Goal: Transaction & Acquisition: Purchase product/service

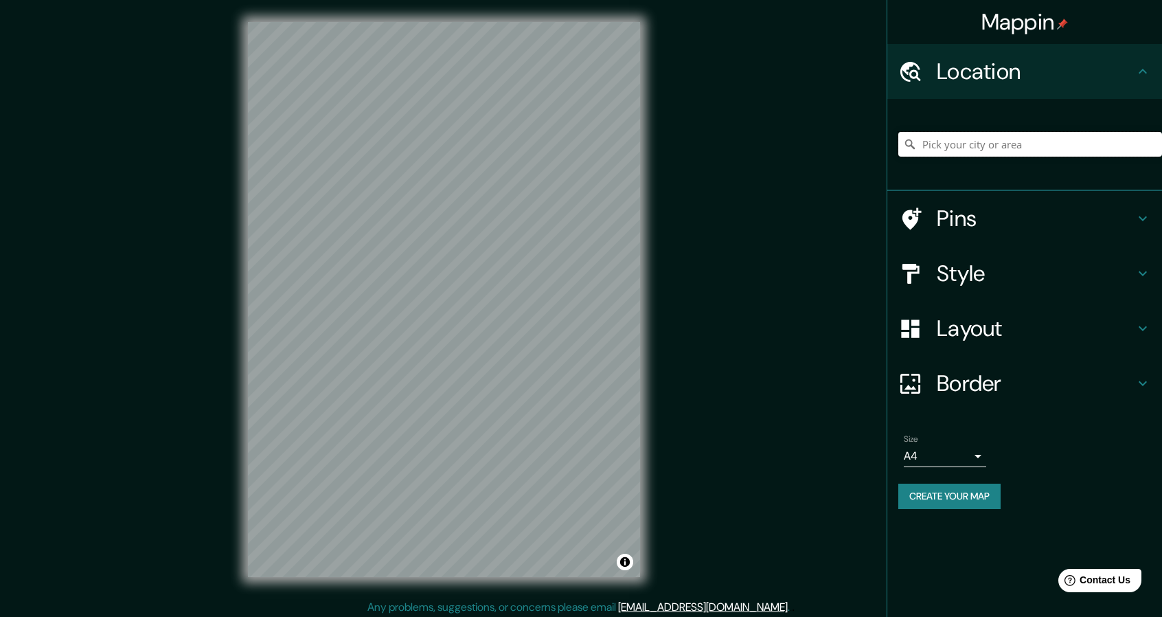
click at [977, 137] on input "Pick your city or area" at bounding box center [1031, 144] width 264 height 25
click at [1006, 148] on input "Pick your city or area" at bounding box center [1031, 144] width 264 height 25
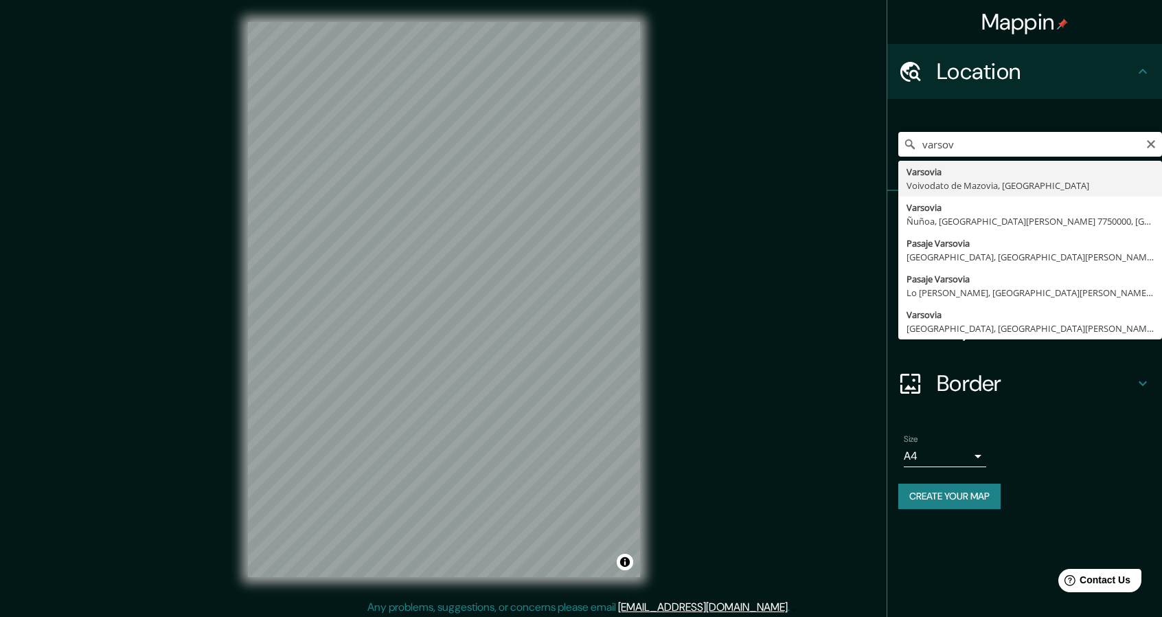
type input "Varsovia, Voivodato de Mazovia, [GEOGRAPHIC_DATA]"
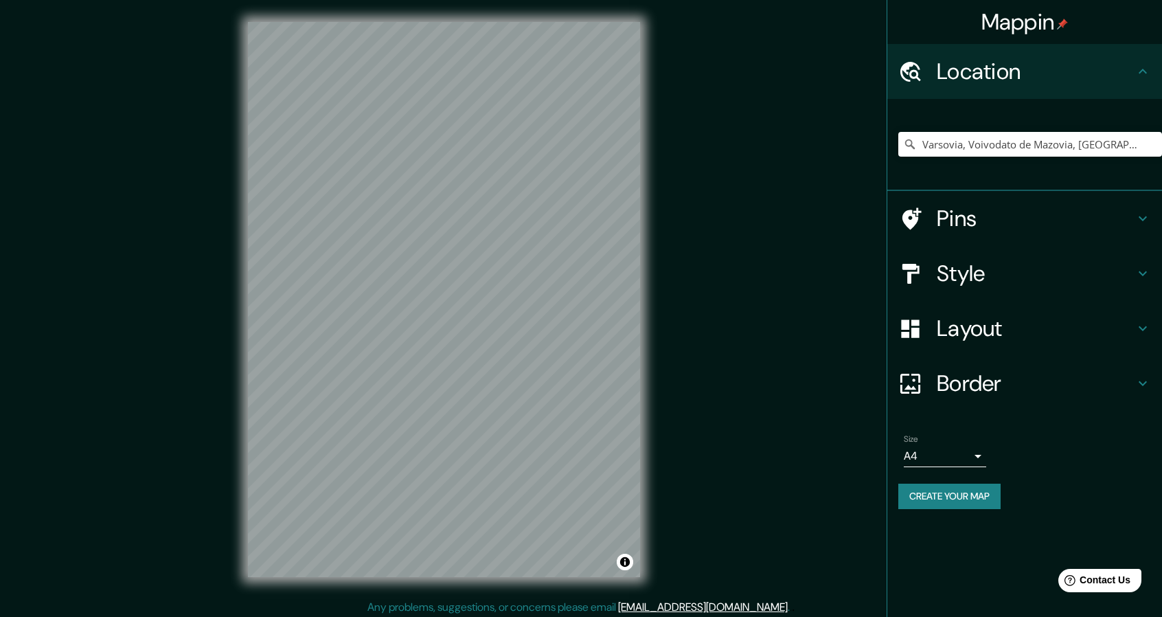
click at [912, 221] on icon at bounding box center [912, 218] width 19 height 22
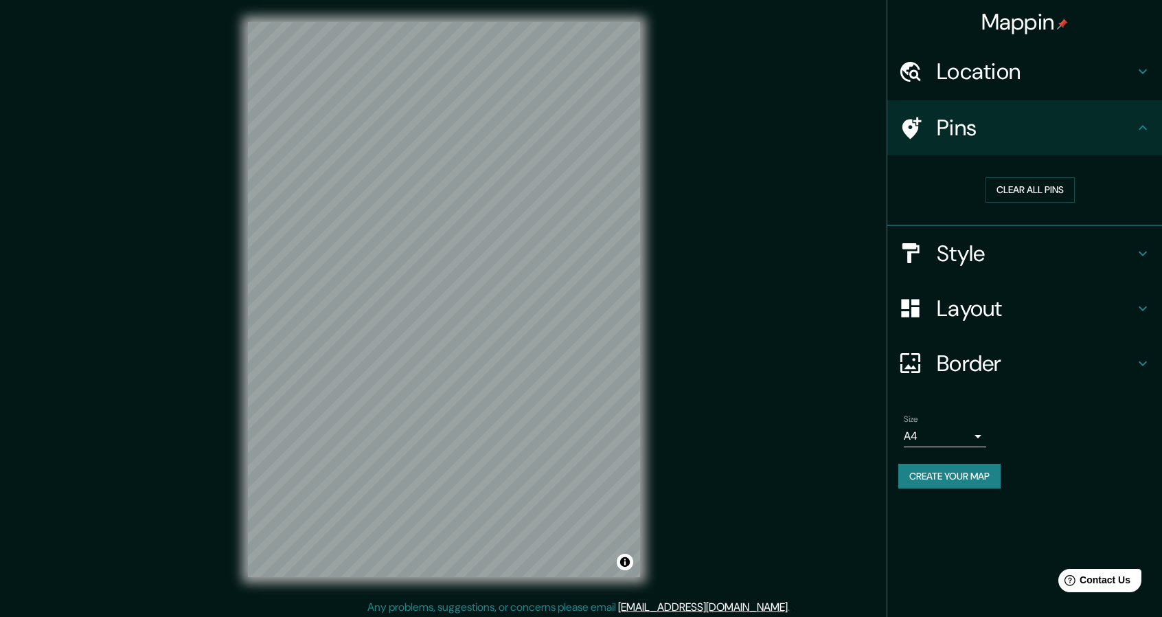
click at [1132, 124] on h4 "Pins" at bounding box center [1036, 127] width 198 height 27
click at [1024, 181] on button "Clear all pins" at bounding box center [1030, 189] width 89 height 25
click at [1055, 72] on h4 "Location" at bounding box center [1036, 71] width 198 height 27
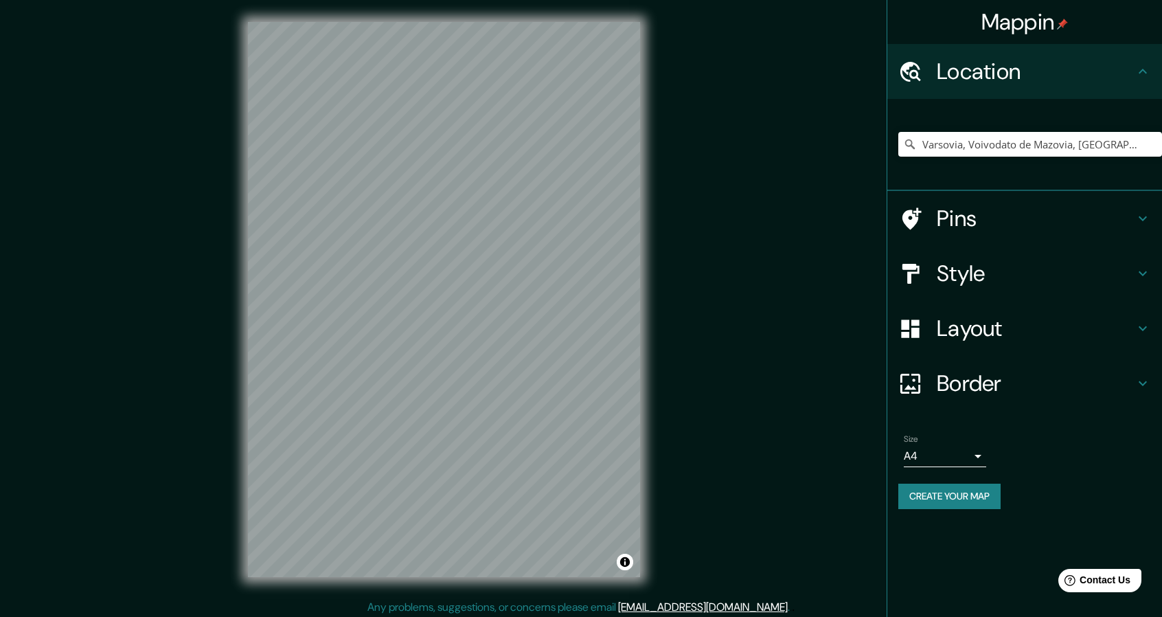
click at [989, 323] on h4 "Layout" at bounding box center [1036, 328] width 198 height 27
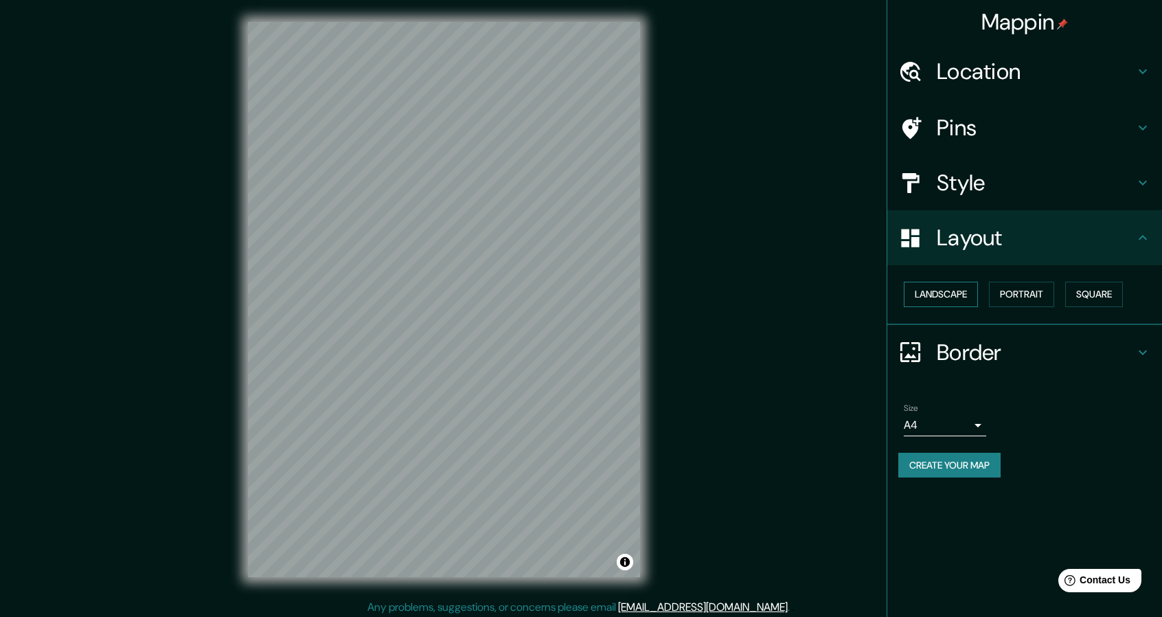
click at [949, 303] on button "Landscape" at bounding box center [941, 294] width 74 height 25
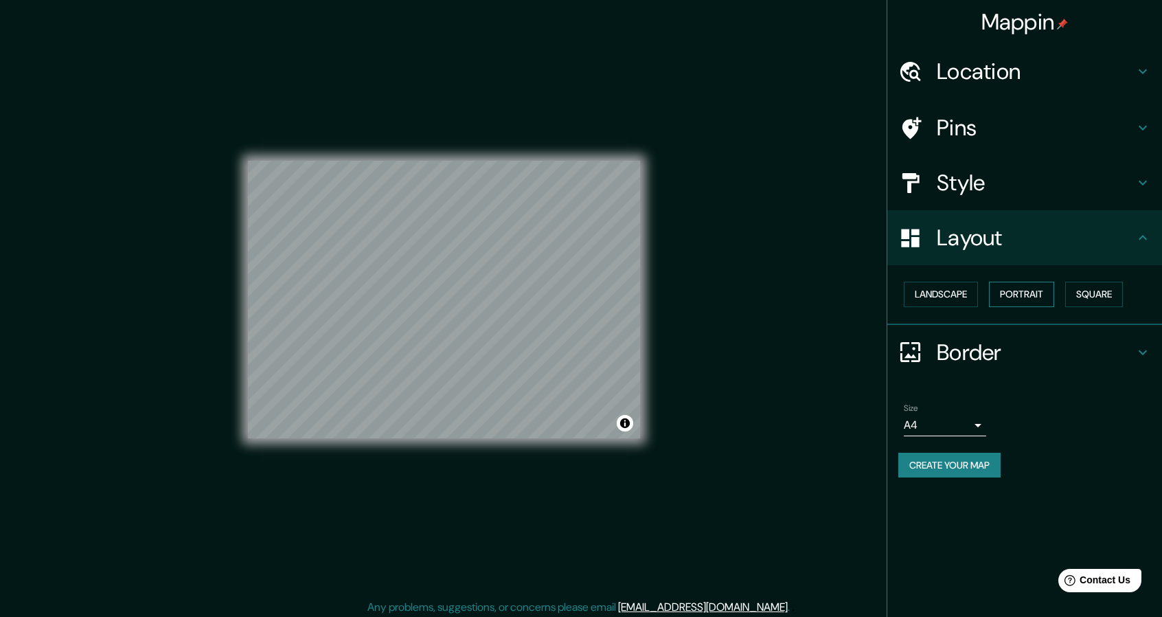
click at [1018, 291] on button "Portrait" at bounding box center [1021, 294] width 65 height 25
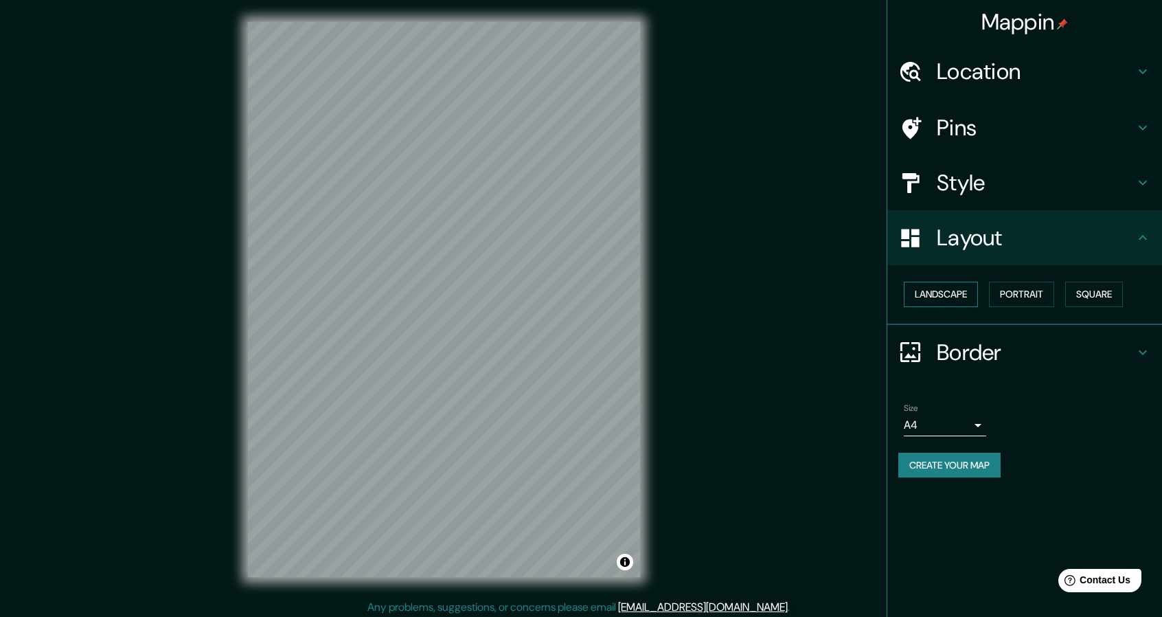
click at [963, 294] on button "Landscape" at bounding box center [941, 294] width 74 height 25
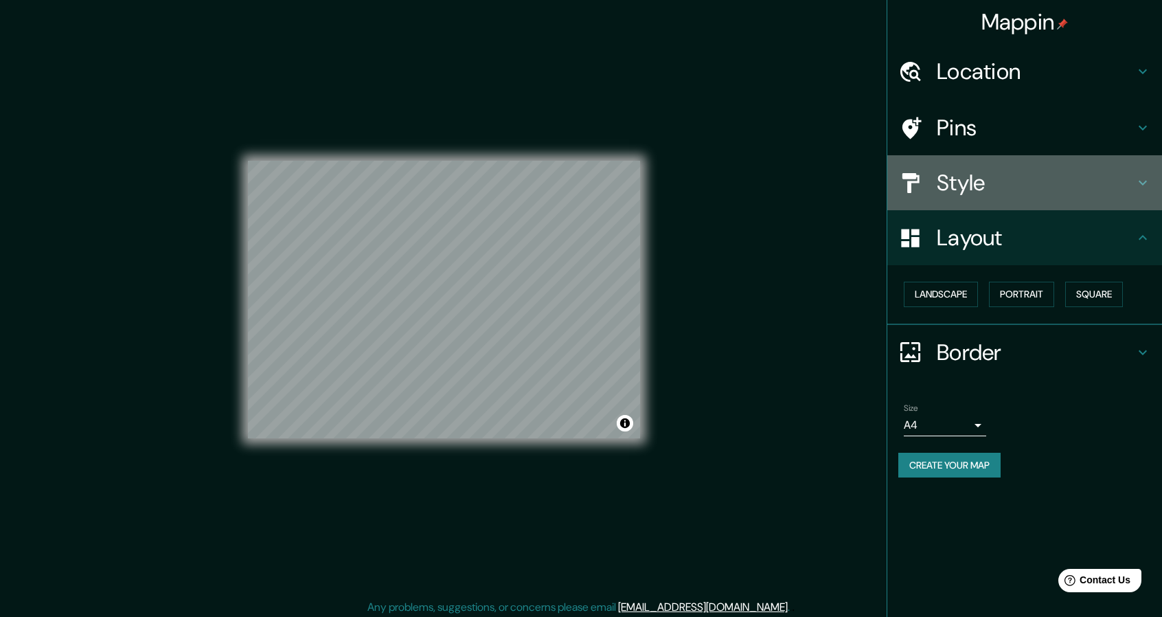
click at [963, 177] on h4 "Style" at bounding box center [1036, 182] width 198 height 27
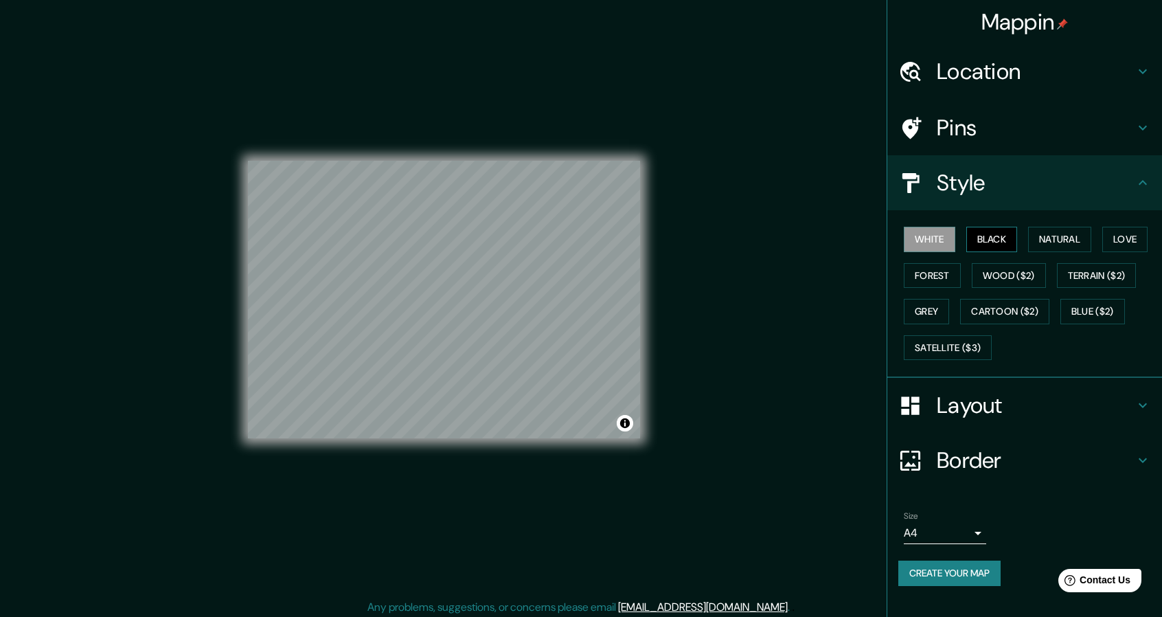
click at [988, 236] on button "Black" at bounding box center [993, 239] width 52 height 25
click at [956, 236] on div "White Black Natural Love Forest Wood ($2) Terrain ($2) Grey Cartoon ($2) Blue (…" at bounding box center [1031, 293] width 264 height 144
click at [947, 236] on button "White" at bounding box center [930, 239] width 52 height 25
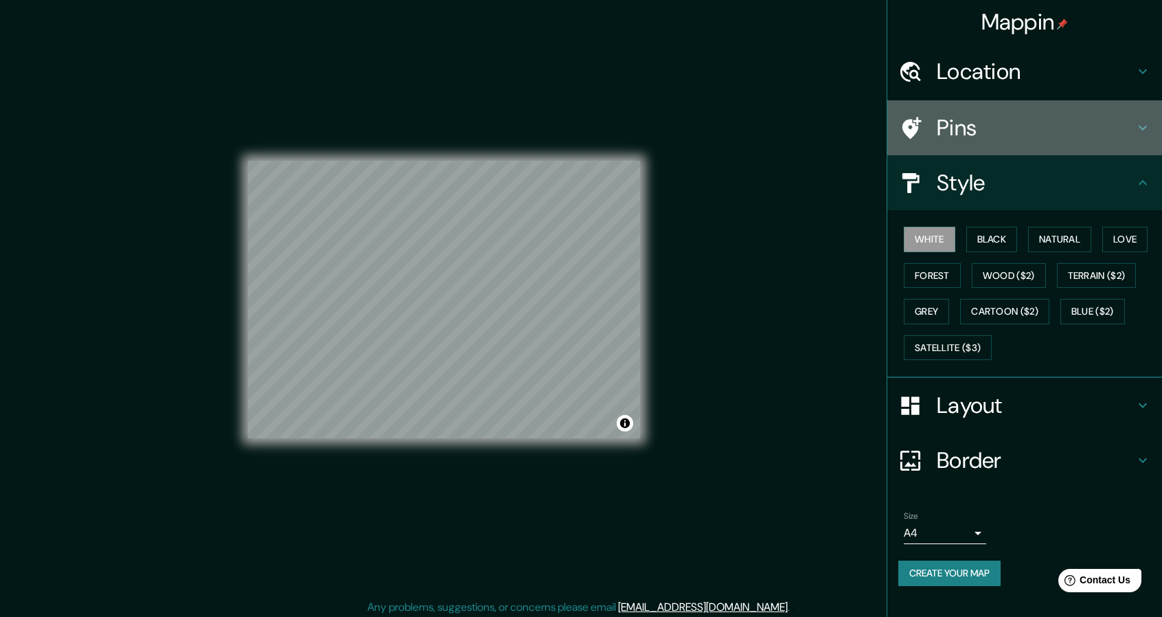
click at [1014, 131] on h4 "Pins" at bounding box center [1036, 127] width 198 height 27
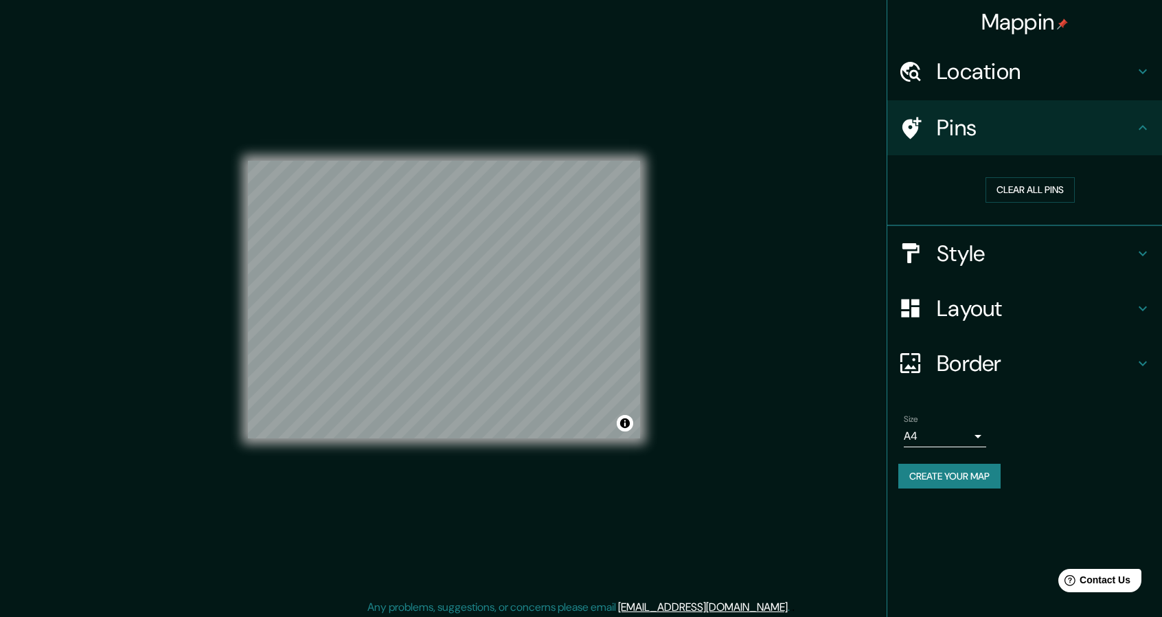
click at [1017, 313] on h4 "Layout" at bounding box center [1036, 308] width 198 height 27
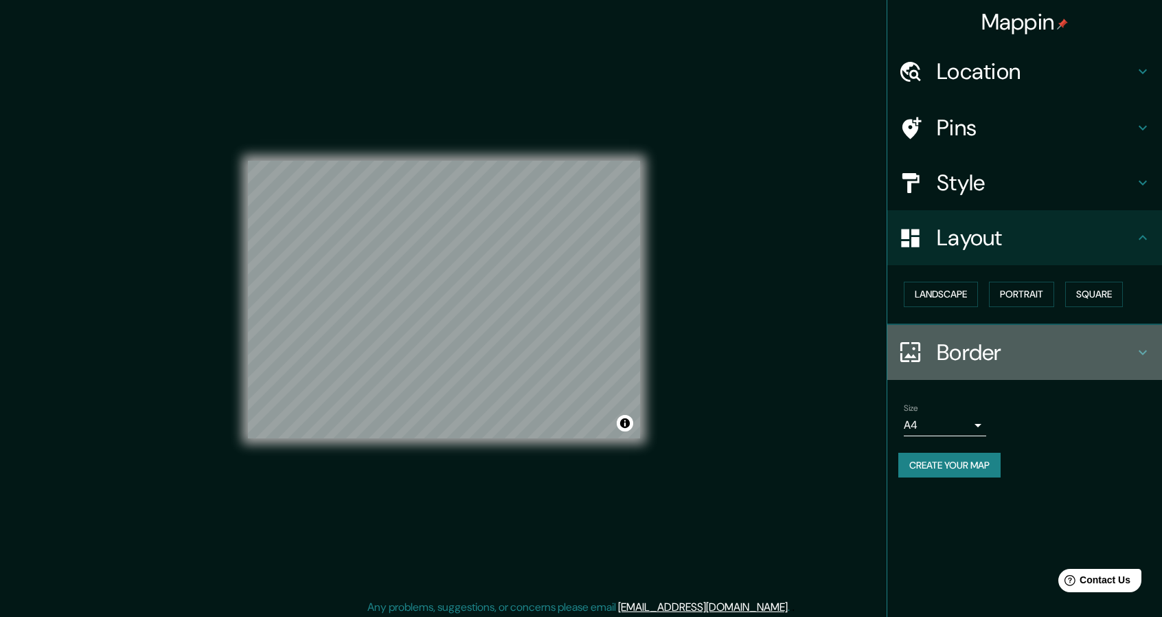
click at [1009, 354] on h4 "Border" at bounding box center [1036, 352] width 198 height 27
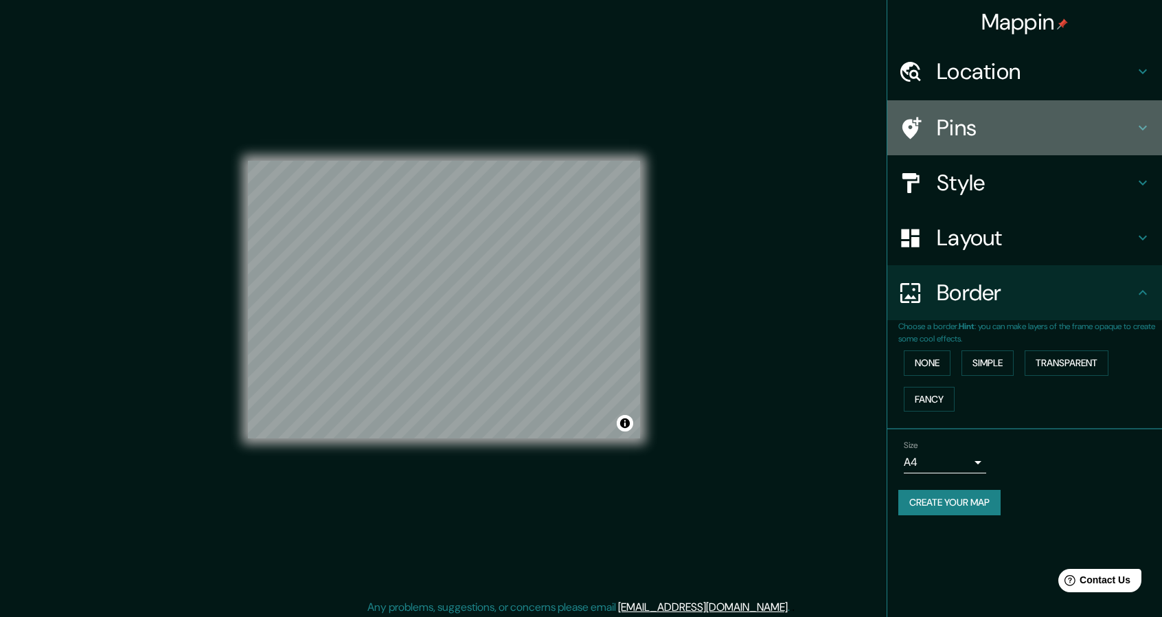
click at [957, 137] on h4 "Pins" at bounding box center [1036, 127] width 198 height 27
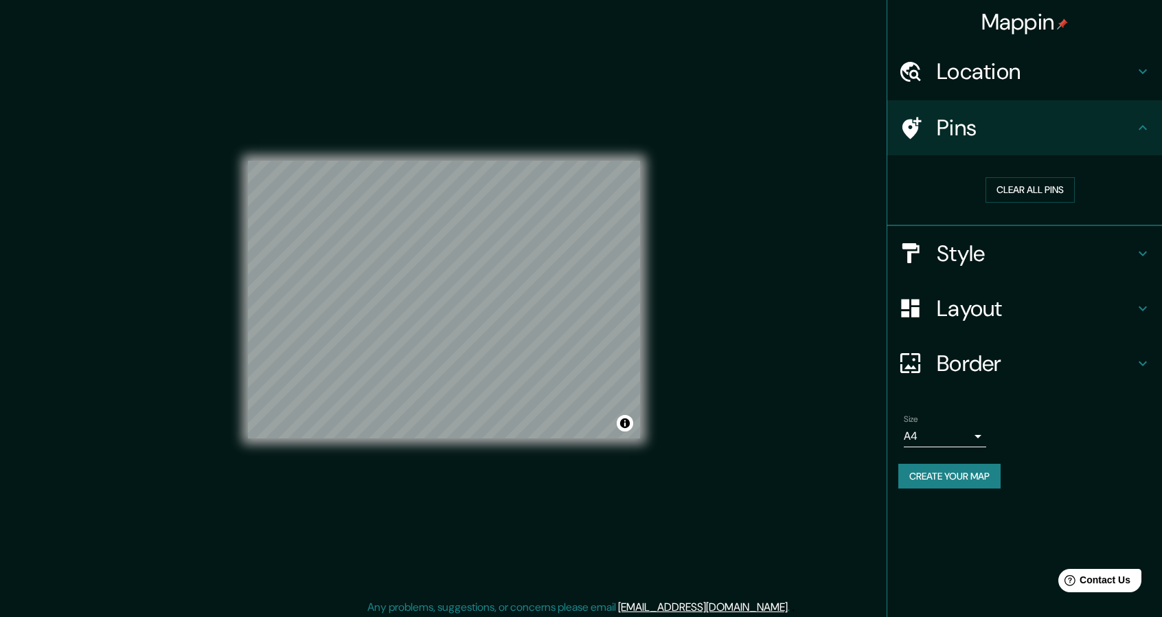
drag, startPoint x: 644, startPoint y: 289, endPoint x: 765, endPoint y: 254, distance: 126.7
click at [765, 254] on div "Mappin Location Varsovia, Voivodato de Mazovia, Polonia Pins Clear all pins Sty…" at bounding box center [581, 310] width 1162 height 621
click at [930, 481] on button "Create your map" at bounding box center [950, 476] width 102 height 25
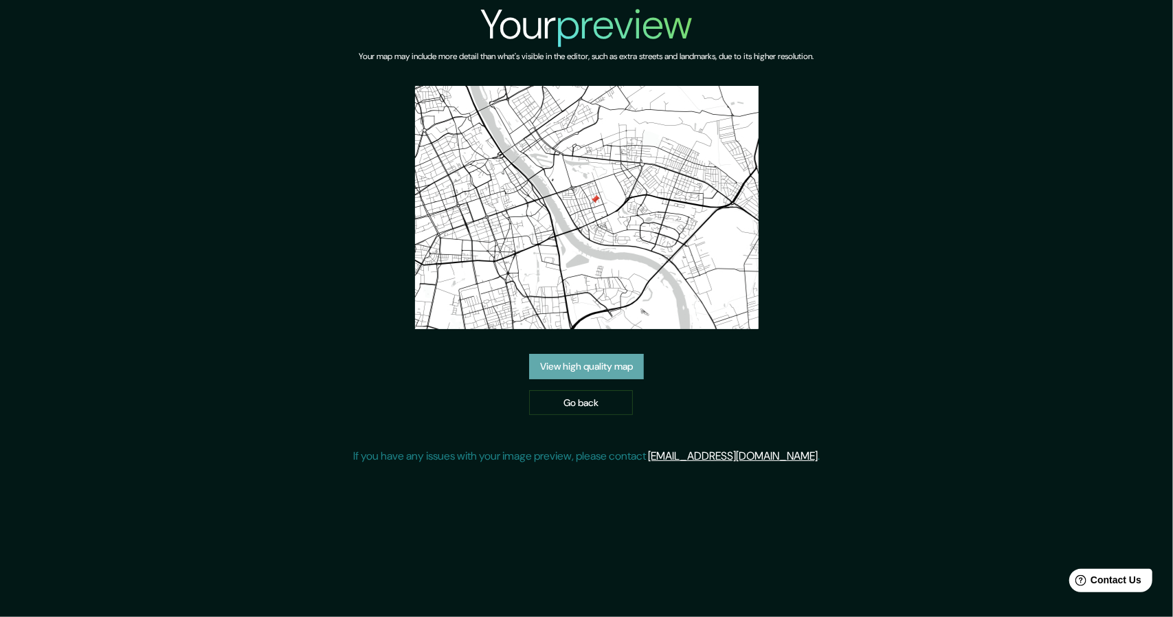
click at [596, 372] on link "View high quality map" at bounding box center [586, 366] width 115 height 25
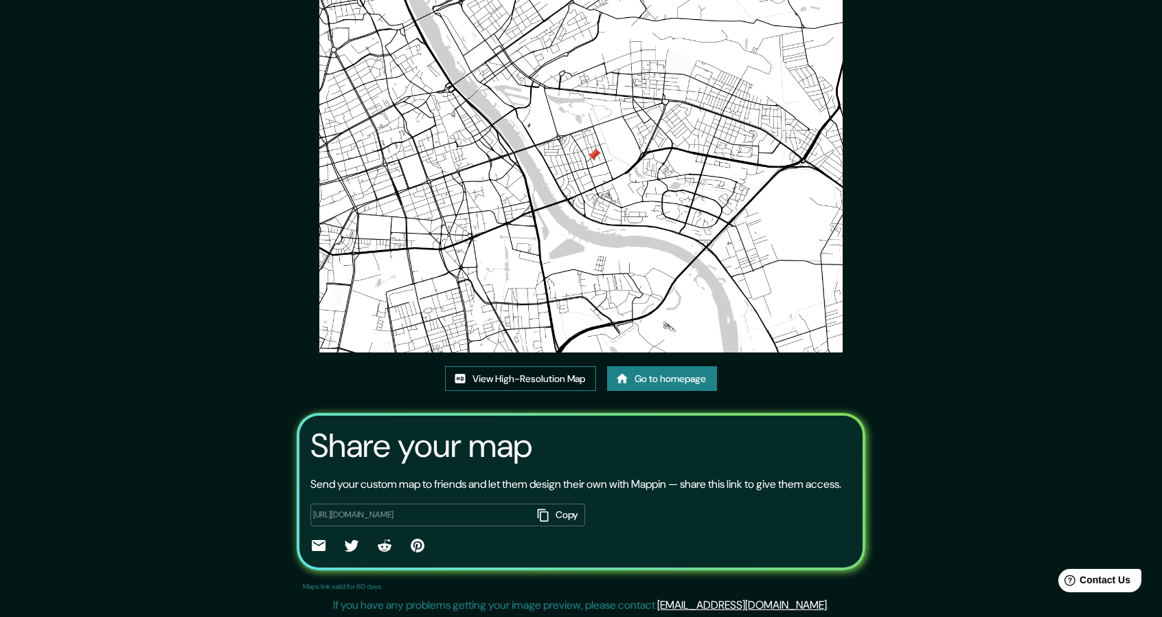
scroll to position [96, 0]
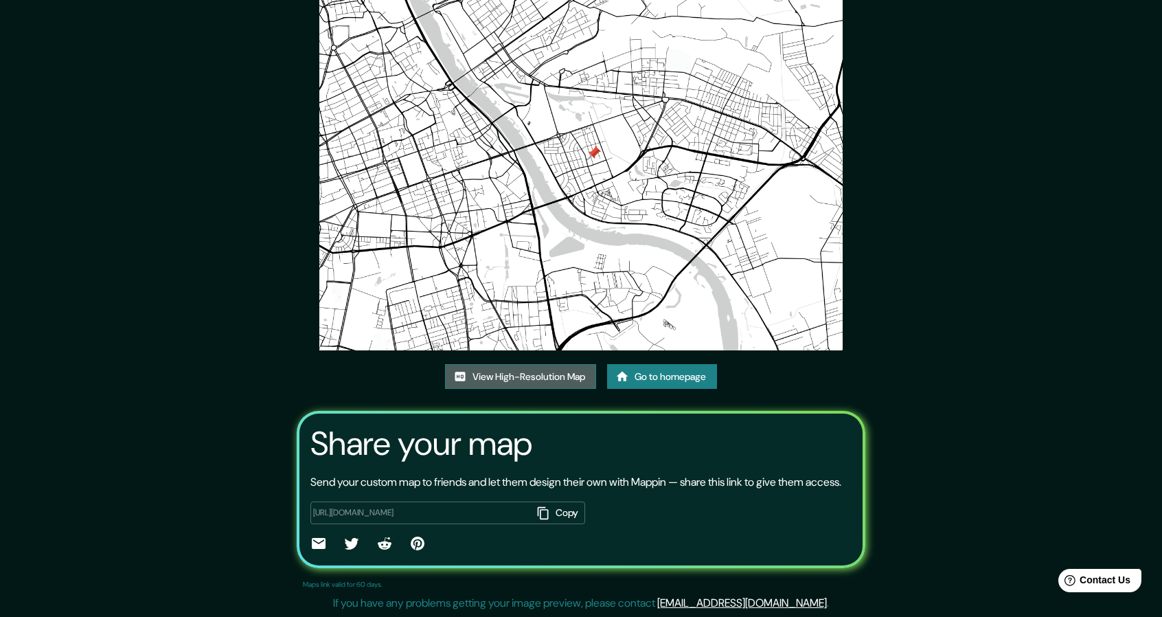
click at [526, 364] on link "View High-Resolution Map" at bounding box center [520, 376] width 151 height 25
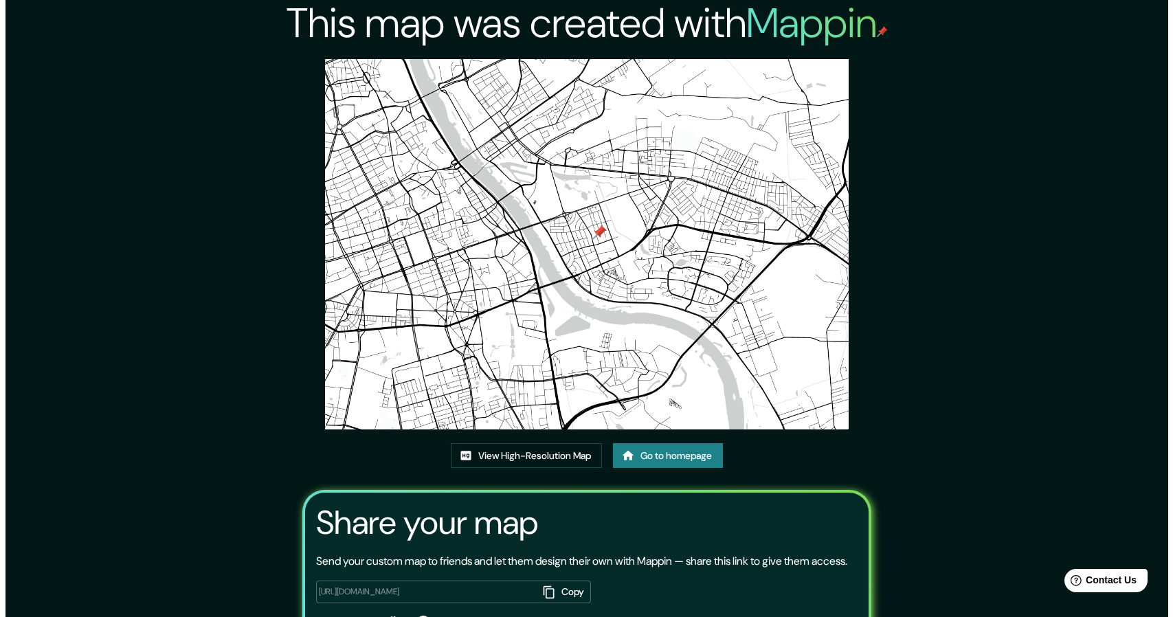
scroll to position [0, 0]
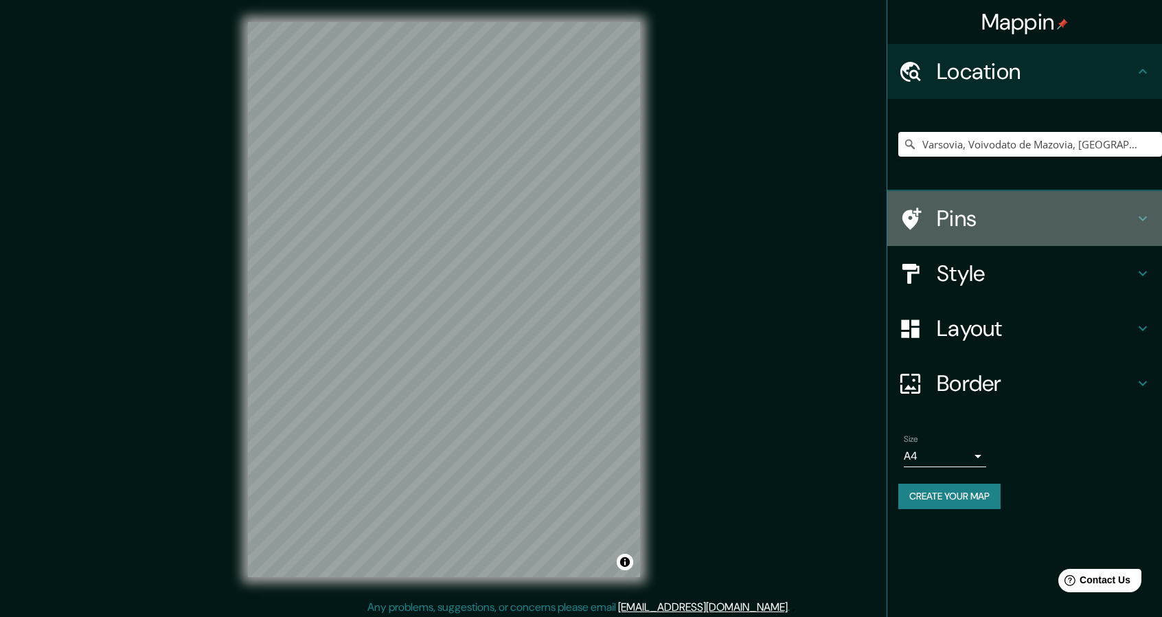
click at [928, 214] on div at bounding box center [918, 219] width 38 height 24
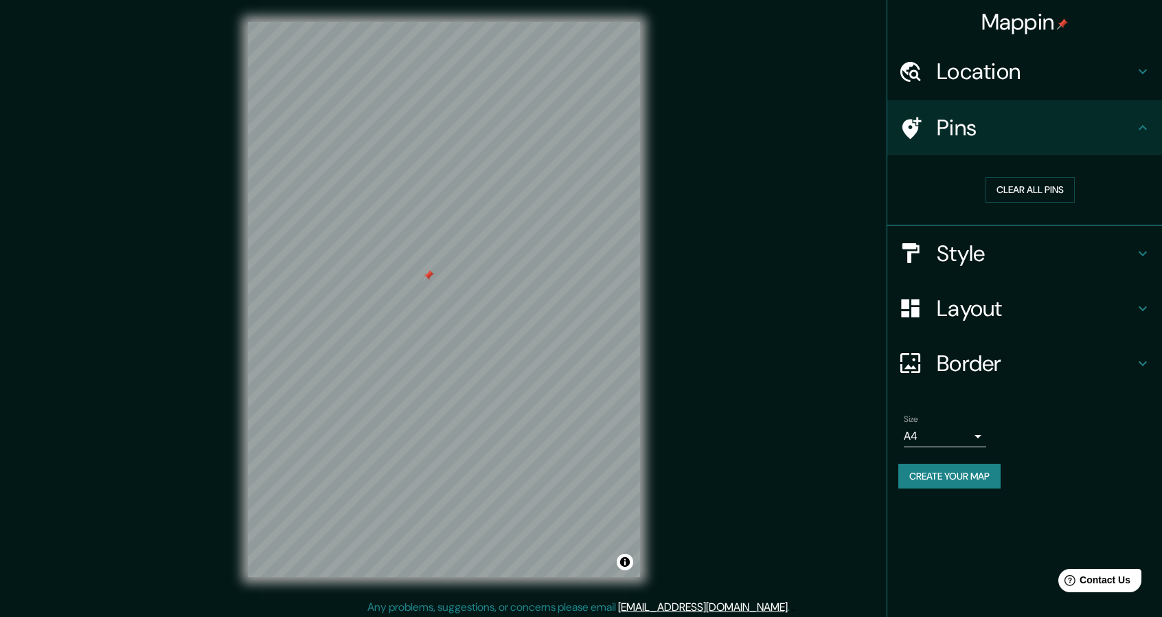
drag, startPoint x: 410, startPoint y: 252, endPoint x: 427, endPoint y: 277, distance: 29.7
click at [427, 277] on div at bounding box center [428, 275] width 11 height 11
click at [433, 278] on div at bounding box center [431, 281] width 11 height 11
